Goal: Task Accomplishment & Management: Use online tool/utility

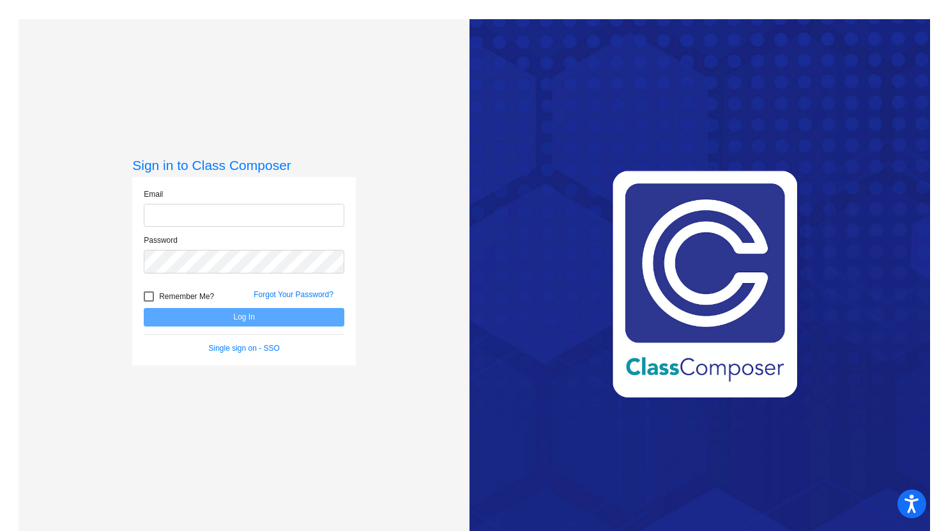
type input "[PERSON_NAME][EMAIL_ADDRESS][PERSON_NAME][DOMAIN_NAME]"
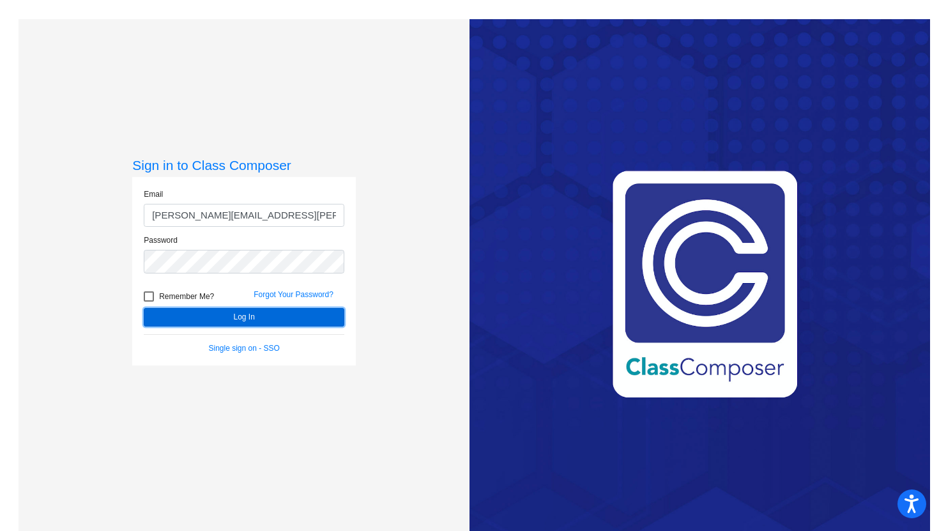
click at [227, 316] on button "Log In" at bounding box center [244, 317] width 201 height 19
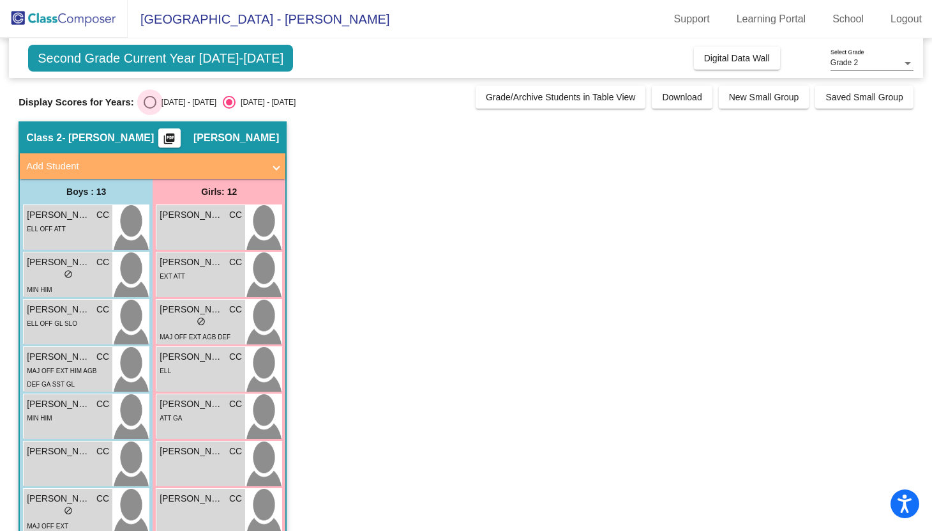
click at [146, 104] on div "Select an option" at bounding box center [150, 102] width 13 height 13
click at [149, 109] on input "[DATE] - [DATE]" at bounding box center [149, 109] width 1 height 1
radio input "true"
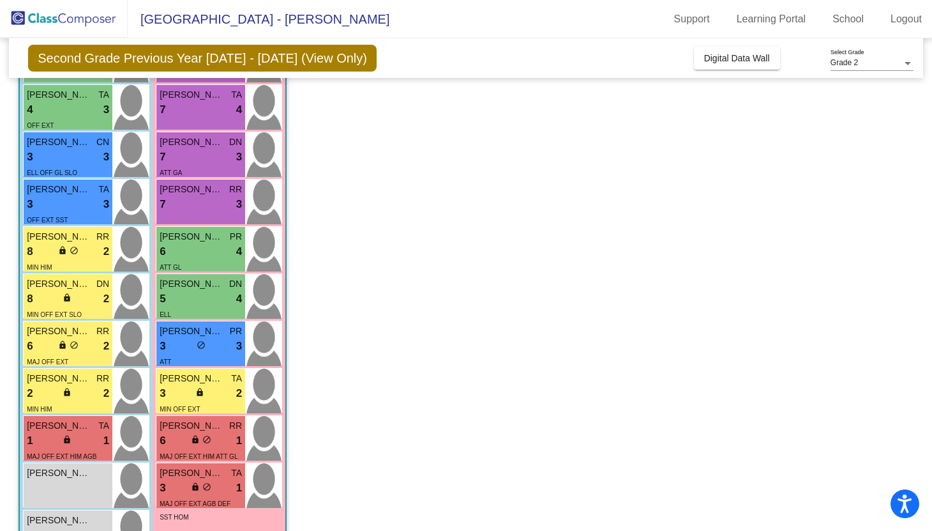
scroll to position [261, 0]
click at [176, 245] on div "6 lock do_not_disturb_alt 4" at bounding box center [201, 252] width 82 height 17
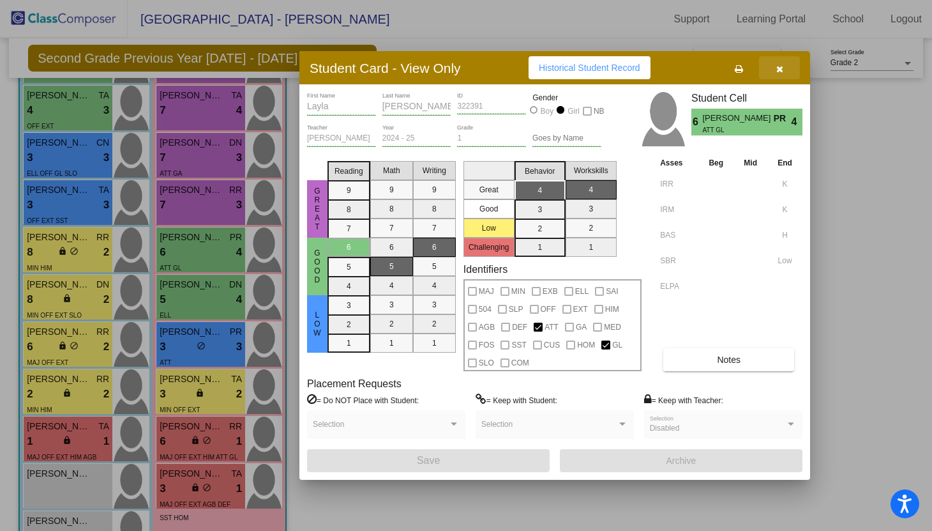
click at [782, 72] on icon "button" at bounding box center [780, 69] width 7 height 9
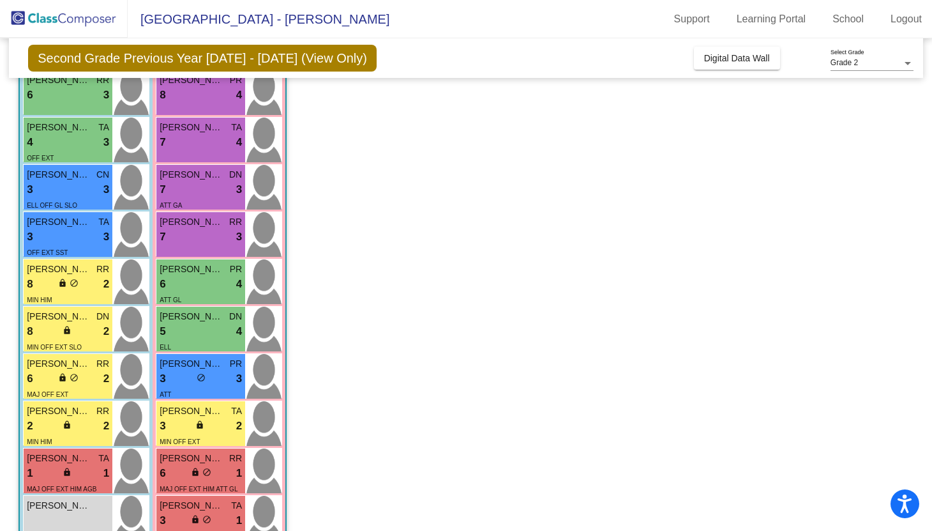
scroll to position [226, 0]
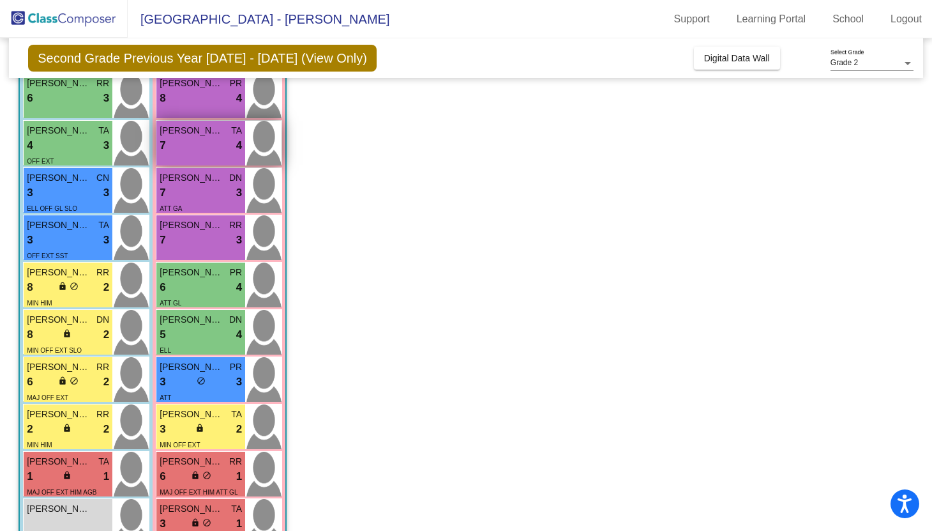
click at [212, 140] on div "7 lock do_not_disturb_alt 4" at bounding box center [201, 145] width 82 height 17
